Goal: Navigation & Orientation: Find specific page/section

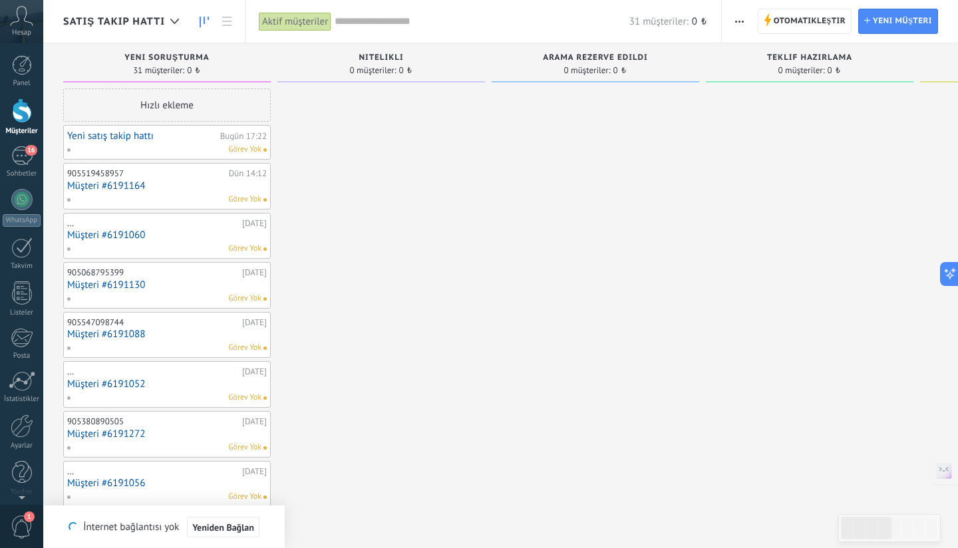
click at [218, 148] on div "Görev Yok" at bounding box center [164, 150] width 195 height 12
click at [150, 136] on link "Yeni satış takip hattı" at bounding box center [142, 135] width 150 height 11
click at [641, 31] on div "Panel widget'ı oluşturun" at bounding box center [680, 38] width 102 height 15
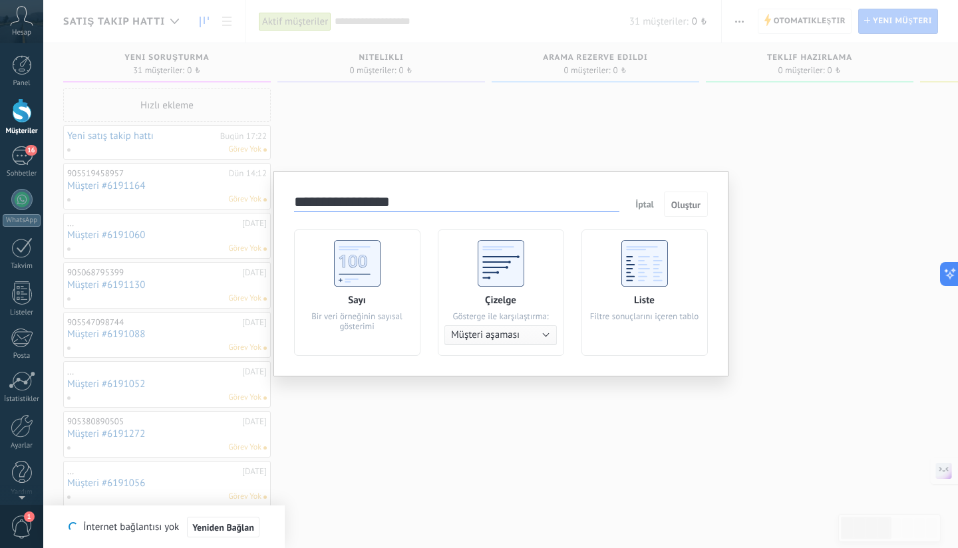
click at [643, 207] on span "İptal" at bounding box center [644, 204] width 19 height 12
